Goal: Book appointment/travel/reservation

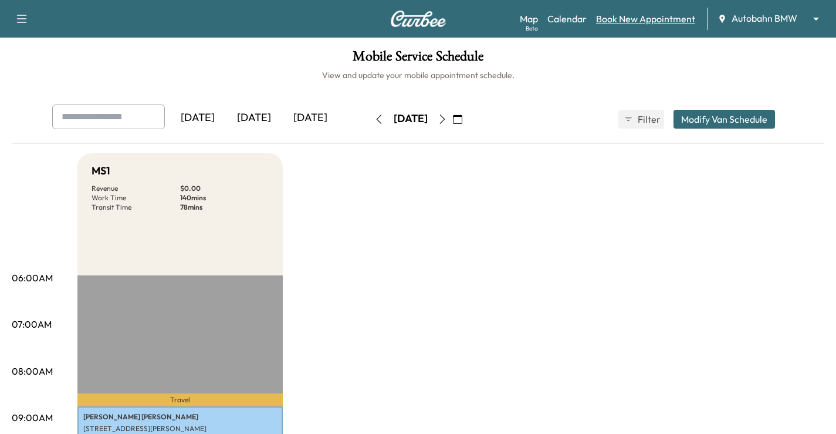
click at [634, 22] on link "Book New Appointment" at bounding box center [645, 19] width 99 height 14
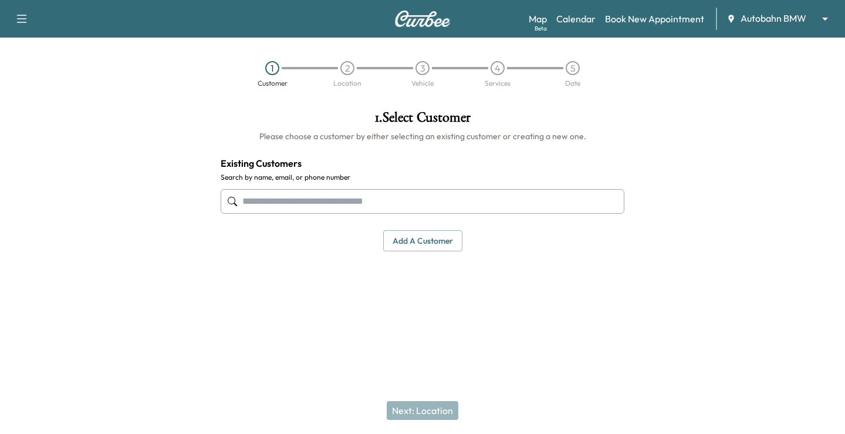
paste input "**********"
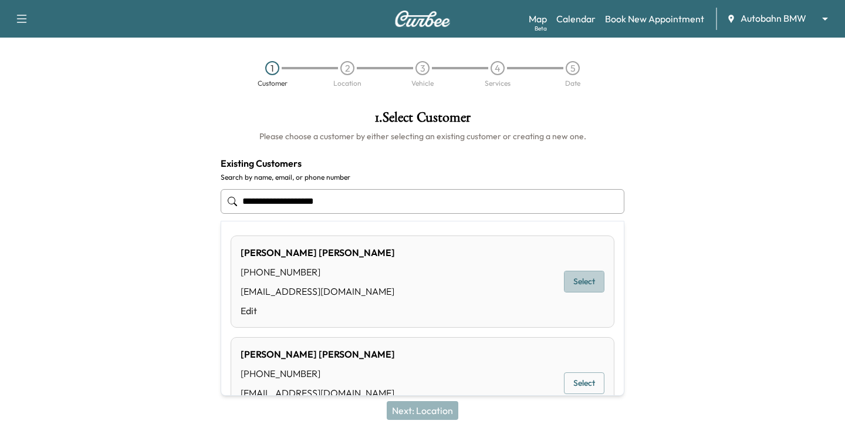
click at [579, 290] on button "Select" at bounding box center [584, 282] width 40 height 22
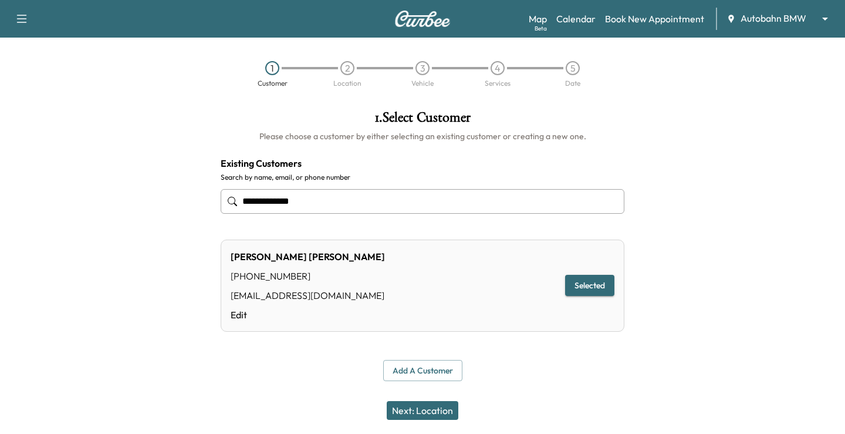
type input "**********"
click at [425, 397] on div "Next: Location" at bounding box center [422, 410] width 845 height 47
click at [425, 407] on button "Next: Location" at bounding box center [423, 410] width 72 height 19
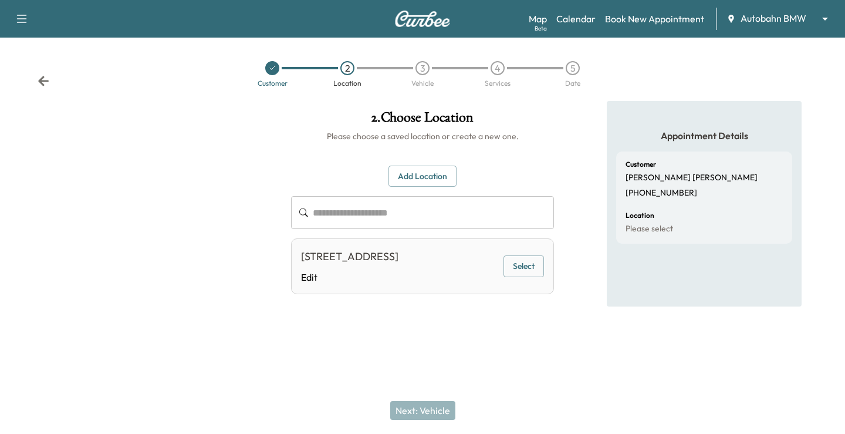
click at [531, 287] on div "[STREET_ADDRESS] Edit Select" at bounding box center [422, 266] width 263 height 56
click at [524, 277] on button "Select" at bounding box center [524, 266] width 40 height 22
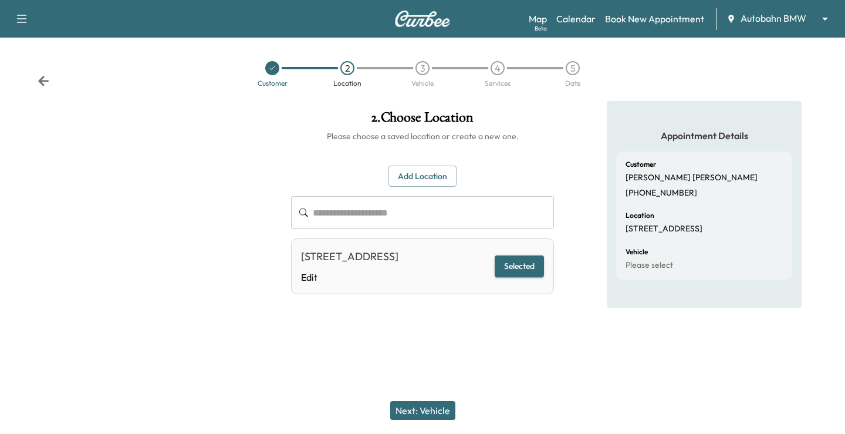
click at [426, 406] on button "Next: Vehicle" at bounding box center [422, 410] width 65 height 19
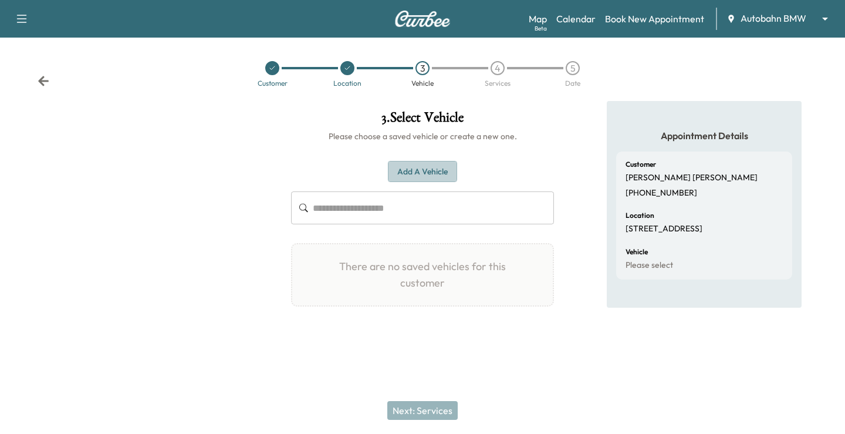
click at [444, 167] on button "Add a Vehicle" at bounding box center [422, 172] width 69 height 22
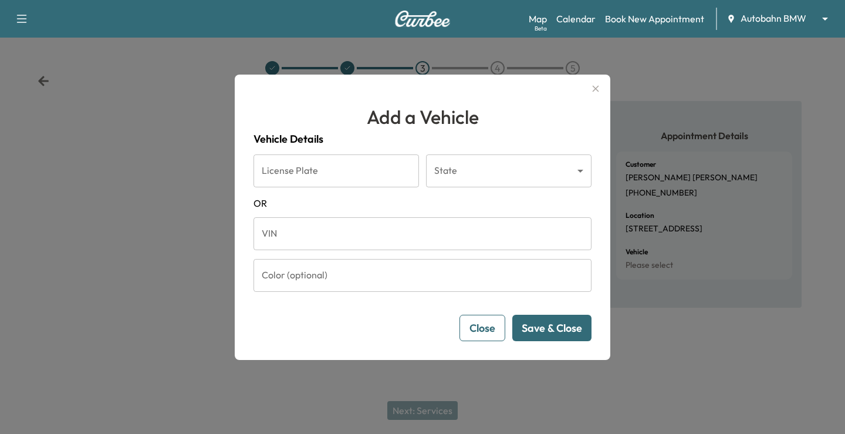
click at [369, 227] on input "VIN" at bounding box center [423, 233] width 338 height 33
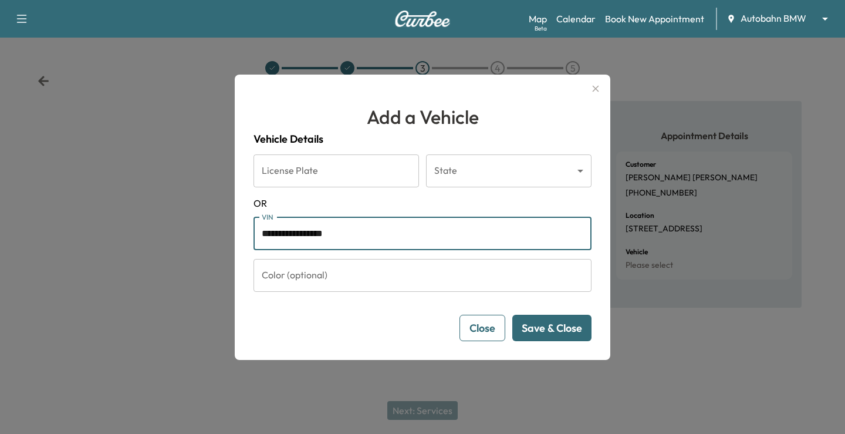
type input "**********"
click at [552, 322] on button "Save & Close" at bounding box center [551, 328] width 79 height 26
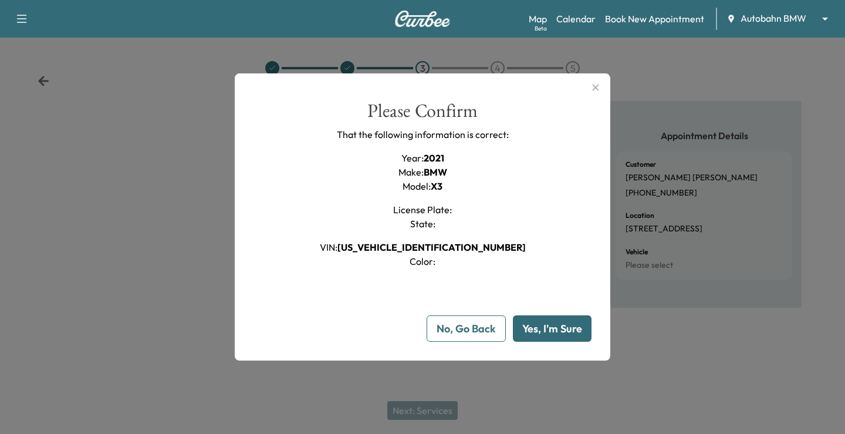
click at [557, 322] on button "Yes, I'm Sure" at bounding box center [552, 328] width 79 height 26
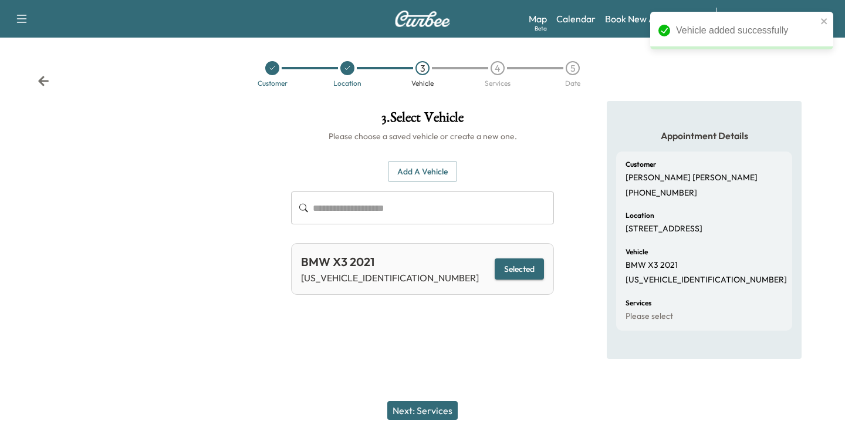
click at [414, 408] on button "Next: Services" at bounding box center [422, 410] width 70 height 19
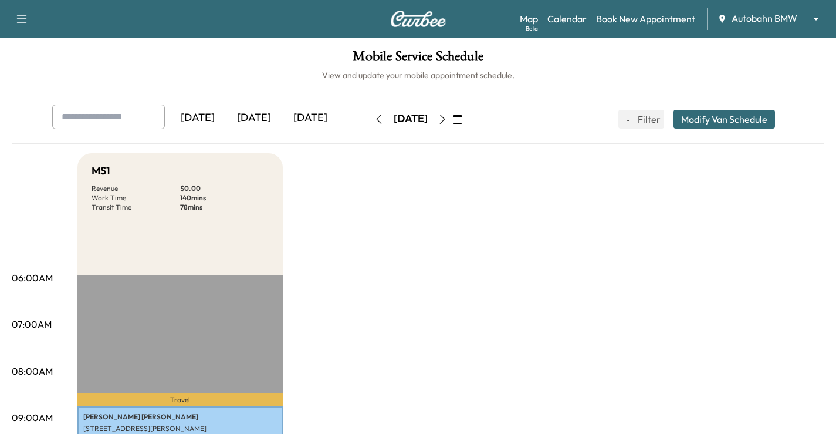
click at [663, 21] on link "Book New Appointment" at bounding box center [645, 19] width 99 height 14
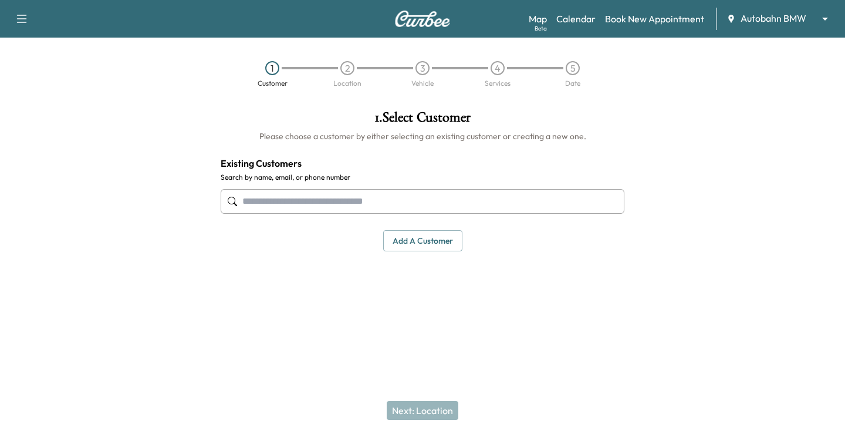
paste input "**********"
click at [156, 201] on div "**********" at bounding box center [422, 209] width 845 height 217
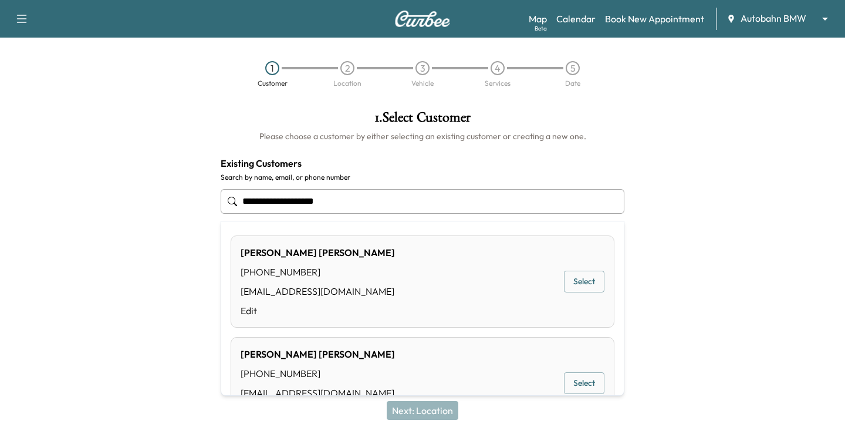
click at [564, 282] on button "Select" at bounding box center [584, 282] width 40 height 22
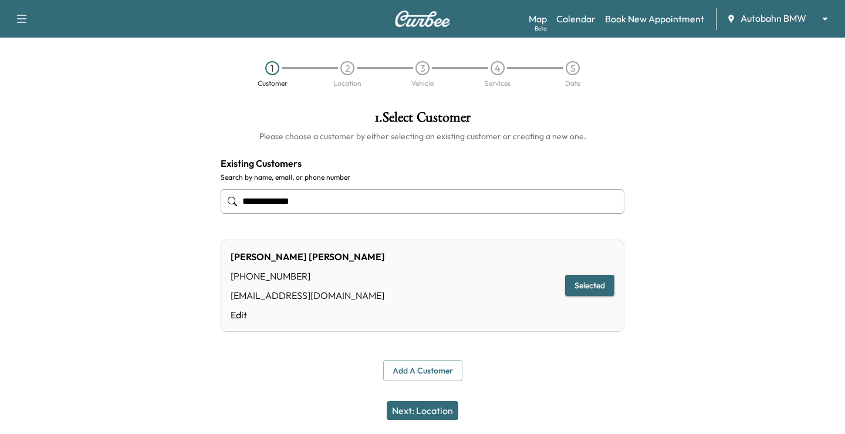
type input "**********"
click at [421, 411] on button "Next: Location" at bounding box center [423, 410] width 72 height 19
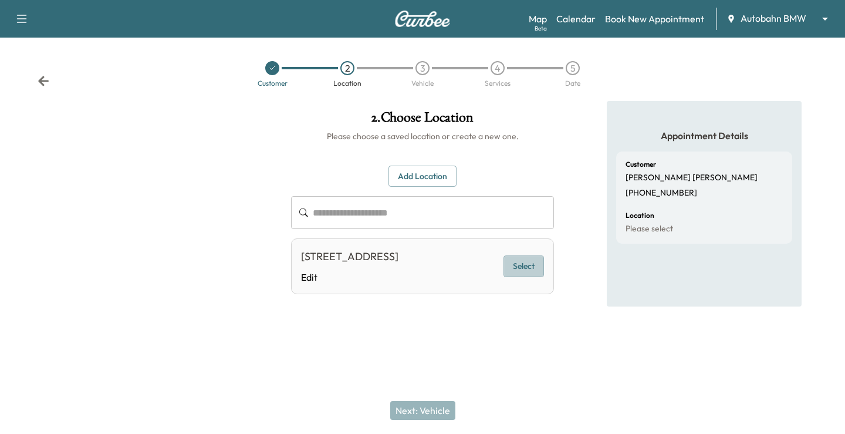
drag, startPoint x: 541, startPoint y: 271, endPoint x: 479, endPoint y: 354, distance: 103.5
click at [539, 272] on button "Select" at bounding box center [524, 266] width 40 height 22
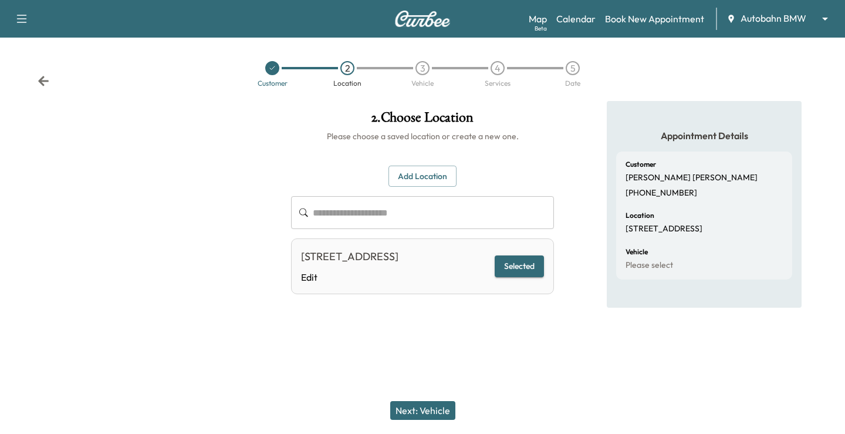
click at [437, 403] on button "Next: Vehicle" at bounding box center [422, 410] width 65 height 19
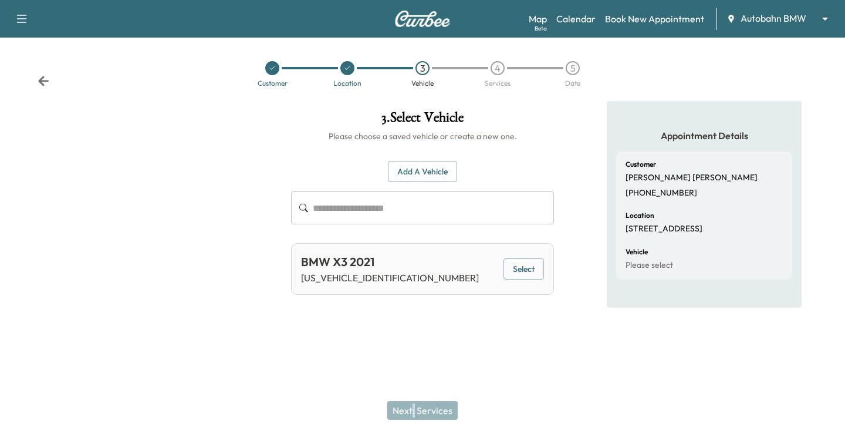
click at [414, 421] on div "Next: Services" at bounding box center [422, 410] width 845 height 47
click at [549, 405] on div "Next: Services" at bounding box center [422, 410] width 845 height 47
drag, startPoint x: 536, startPoint y: 259, endPoint x: 519, endPoint y: 301, distance: 45.2
click at [536, 262] on button "Select" at bounding box center [524, 269] width 40 height 22
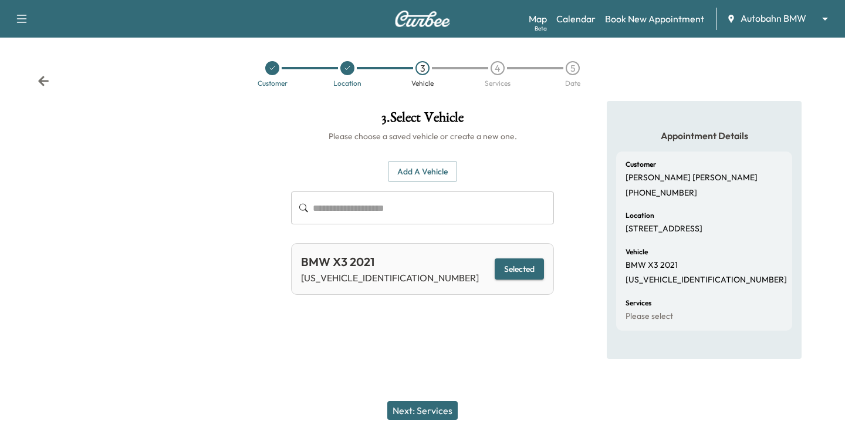
click at [415, 408] on button "Next: Services" at bounding box center [422, 410] width 70 height 19
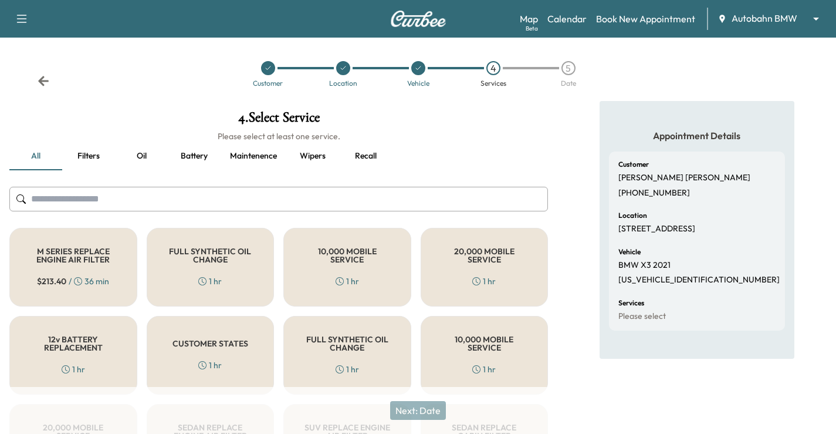
click at [686, 300] on div "Customer [PERSON_NAME] [PHONE_NUMBER] Location [STREET_ADDRESS] Vehicle BMW X3 …" at bounding box center [697, 240] width 176 height 179
click at [668, 285] on p "[US_VEHICLE_IDENTIFICATION_NUMBER]" at bounding box center [699, 280] width 161 height 11
copy p "[US_VEHICLE_IDENTIFICATION_NUMBER]"
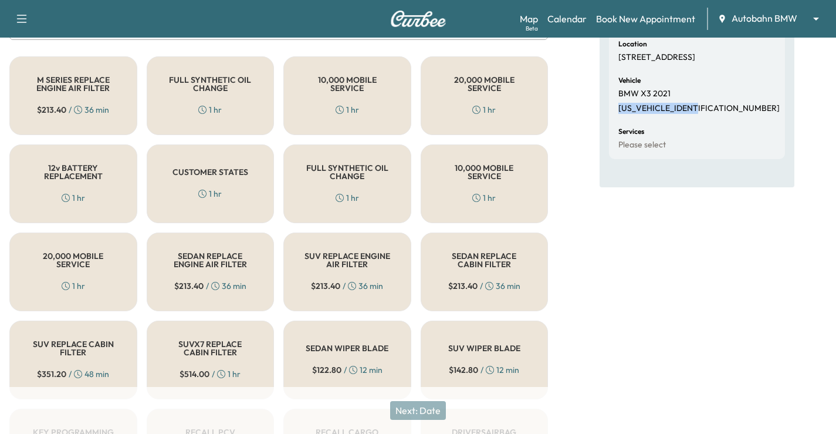
scroll to position [167, 0]
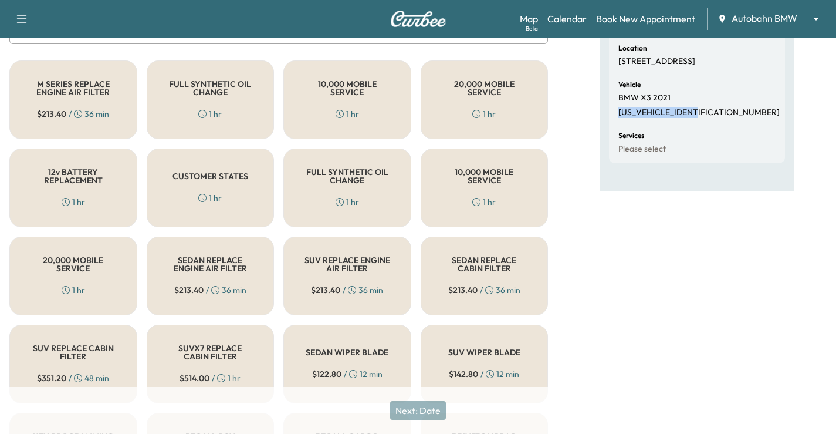
click at [244, 202] on div "CUSTOMER STATES 1 hr" at bounding box center [211, 187] width 128 height 79
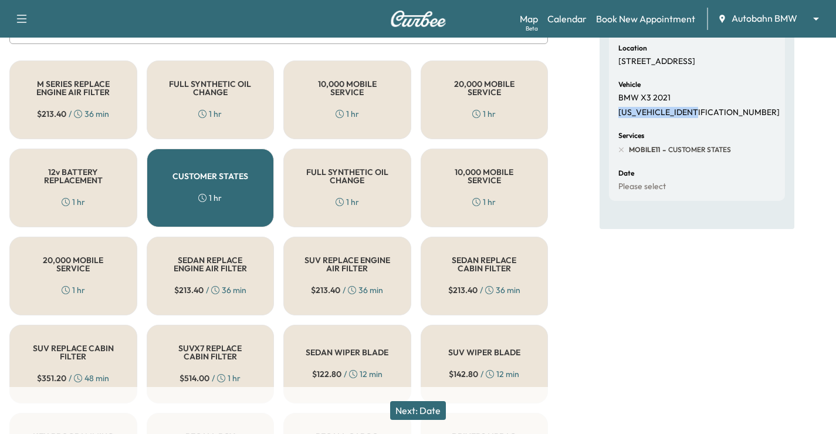
click at [441, 401] on button "Next: Date" at bounding box center [418, 410] width 56 height 19
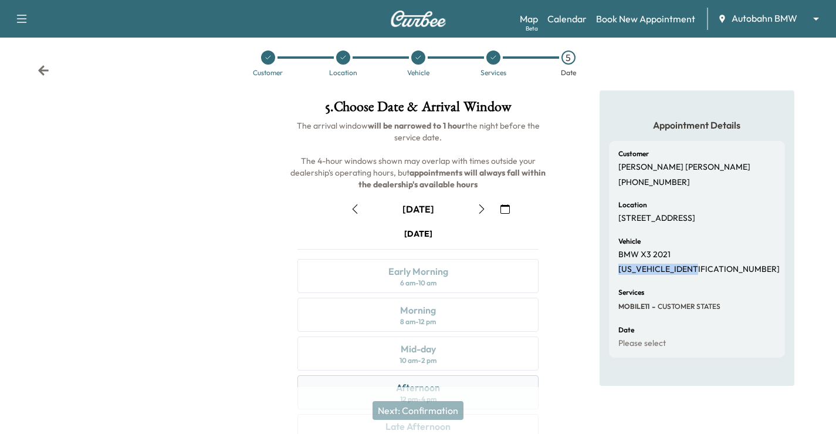
scroll to position [154, 0]
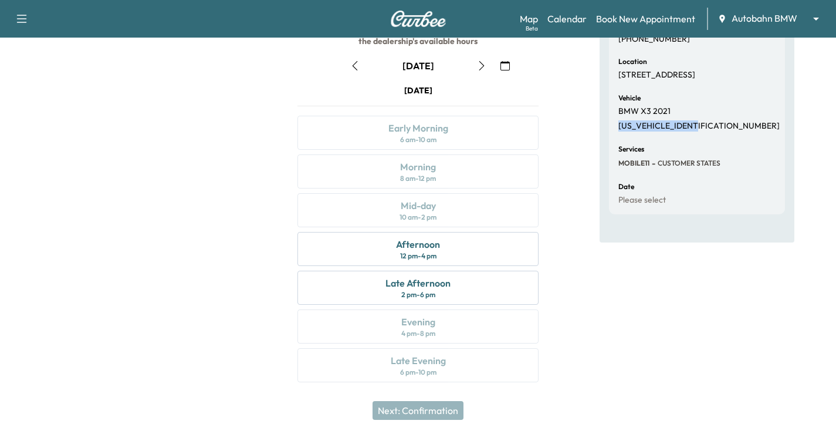
click at [349, 68] on button "button" at bounding box center [355, 65] width 20 height 19
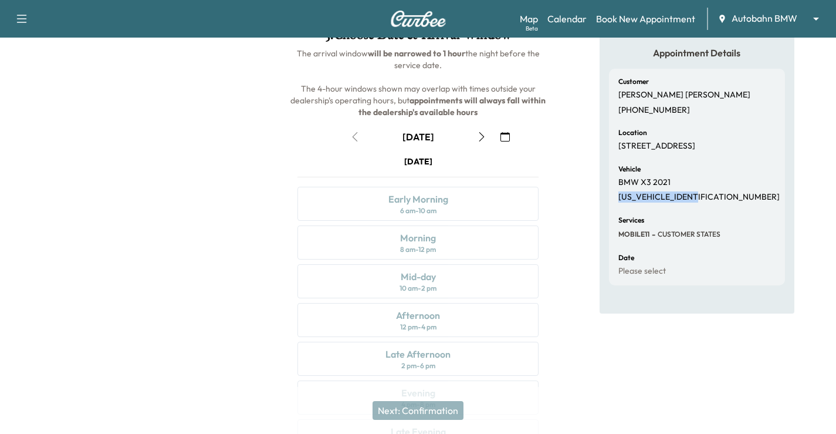
scroll to position [0, 0]
